Goal: Task Accomplishment & Management: Manage account settings

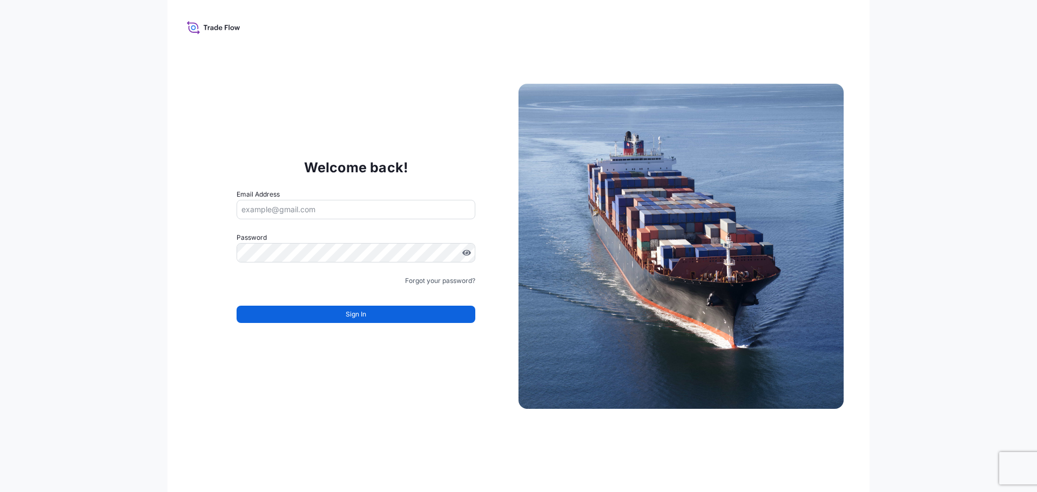
click at [322, 214] on input "Email Address" at bounding box center [356, 209] width 239 height 19
click at [315, 207] on input "Email Address" at bounding box center [356, 209] width 239 height 19
click at [334, 209] on input "Email Address" at bounding box center [356, 209] width 239 height 19
type input "[EMAIL_ADDRESS][DOMAIN_NAME]"
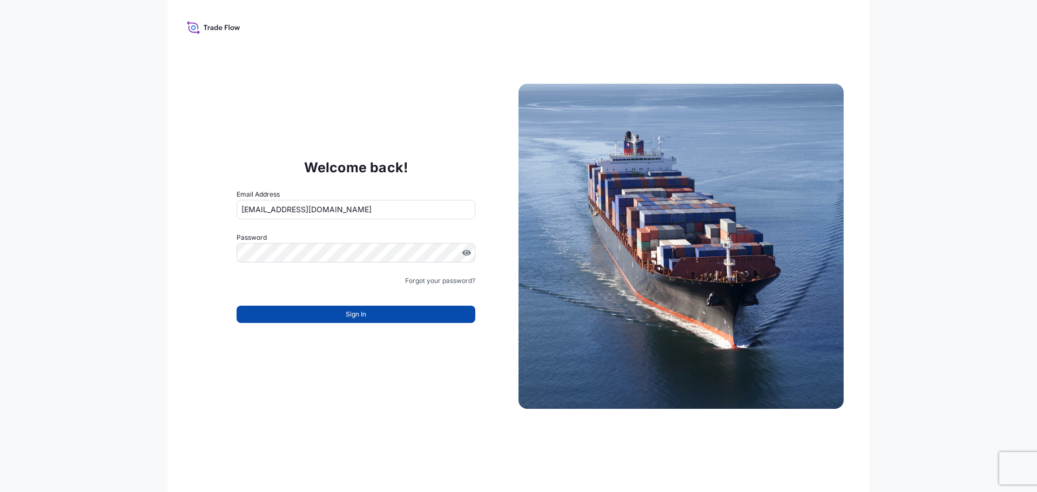
click at [357, 323] on button "Sign In" at bounding box center [356, 314] width 239 height 17
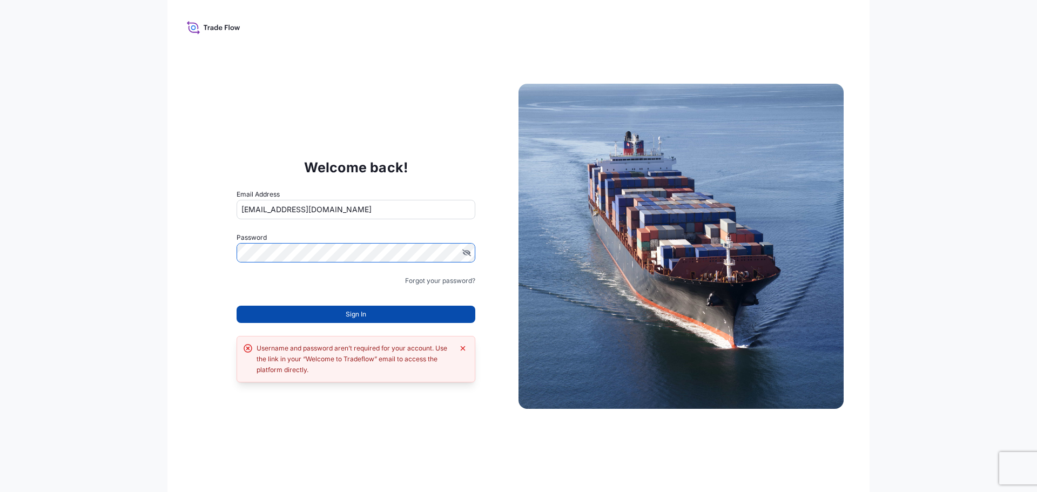
click at [357, 318] on span "Sign In" at bounding box center [356, 314] width 21 height 11
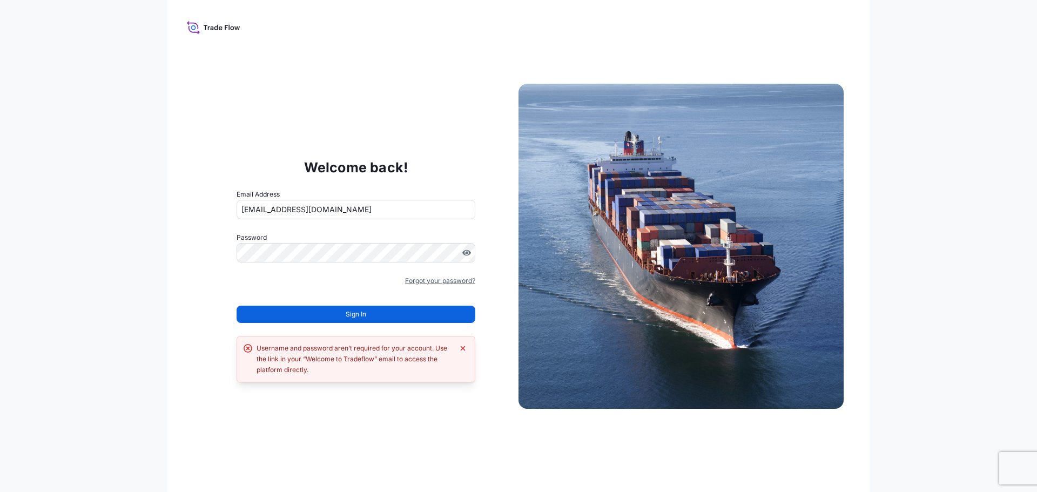
click at [449, 281] on link "Forgot your password?" at bounding box center [440, 281] width 70 height 11
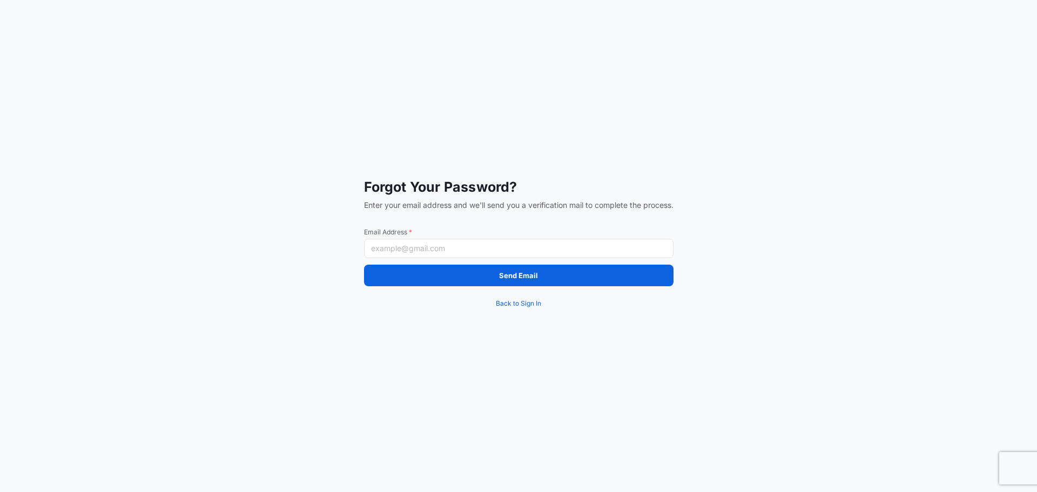
click at [429, 251] on input "Email Address *" at bounding box center [519, 248] width 310 height 19
click at [492, 246] on input "Email Address *" at bounding box center [519, 248] width 310 height 19
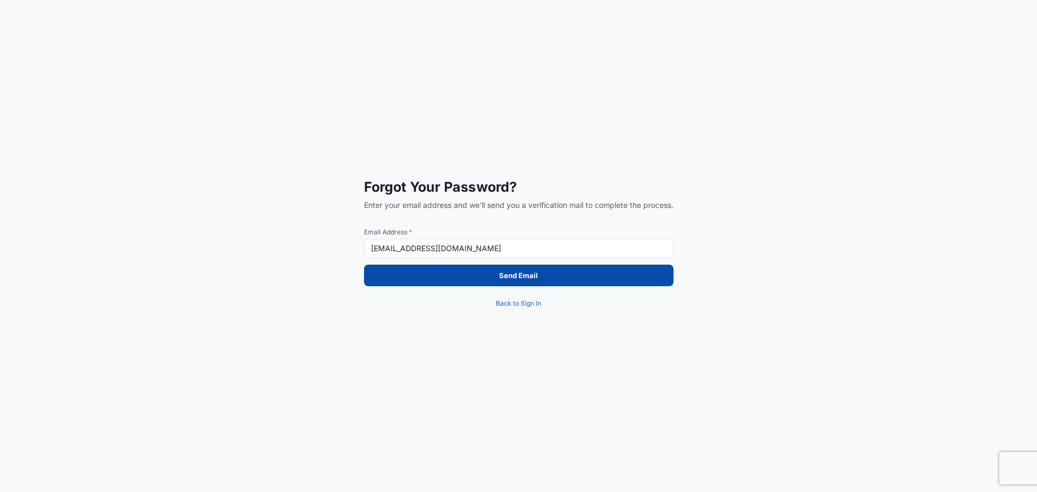
type input "[EMAIL_ADDRESS][DOMAIN_NAME]"
click at [491, 271] on button "Send Email" at bounding box center [519, 276] width 310 height 22
